Goal: Task Accomplishment & Management: Manage account settings

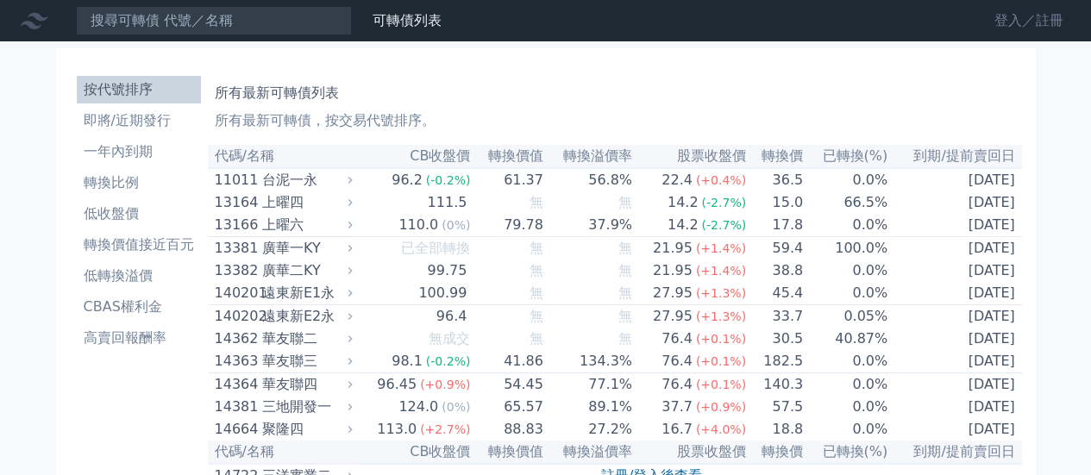
click at [1000, 18] on link "登入／註冊" at bounding box center [1029, 21] width 97 height 28
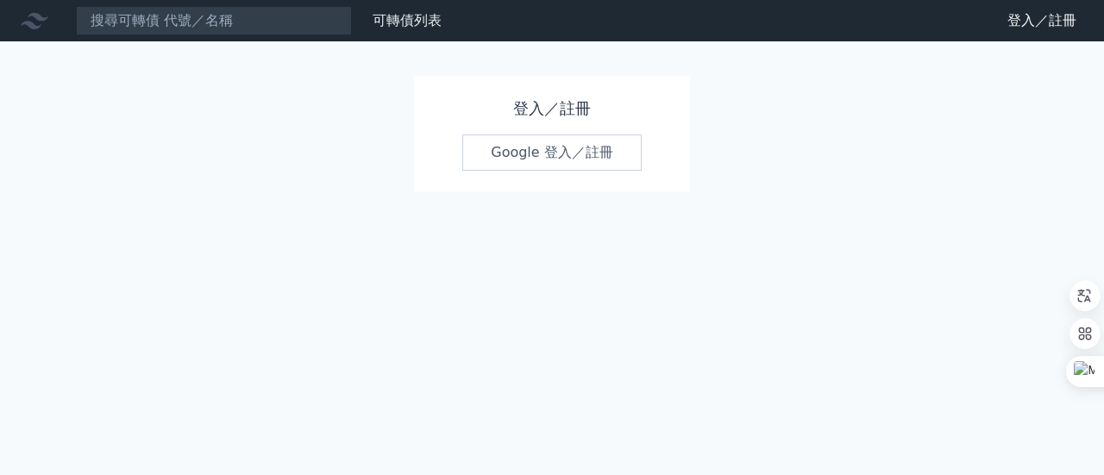
click at [608, 156] on link "Google 登入／註冊" at bounding box center [551, 153] width 179 height 36
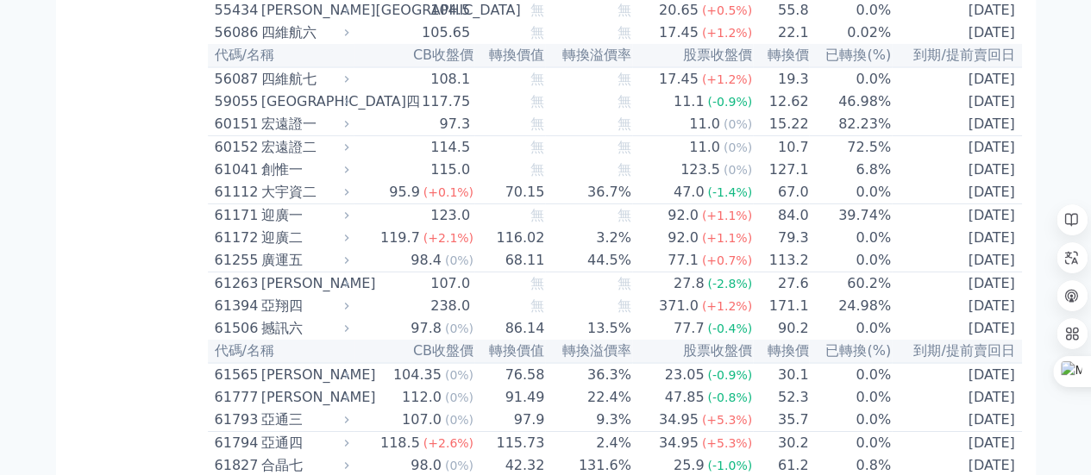
scroll to position [6037, 0]
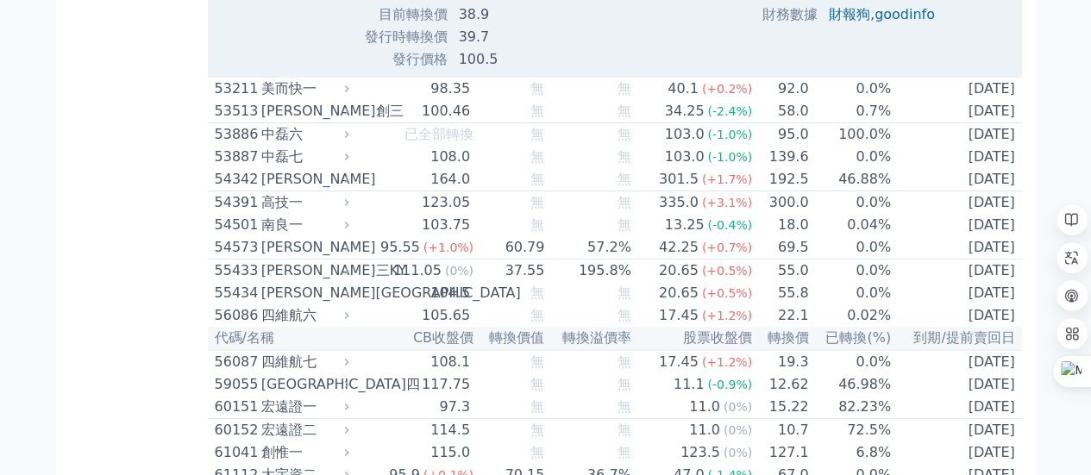
scroll to position [6296, 0]
